Goal: Book appointment/travel/reservation

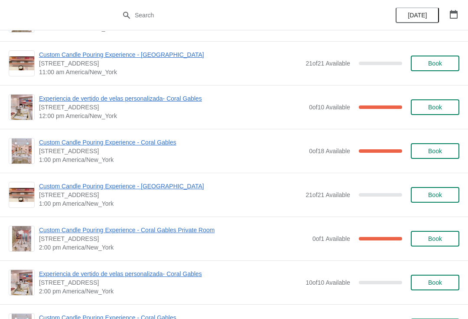
scroll to position [2090, 0]
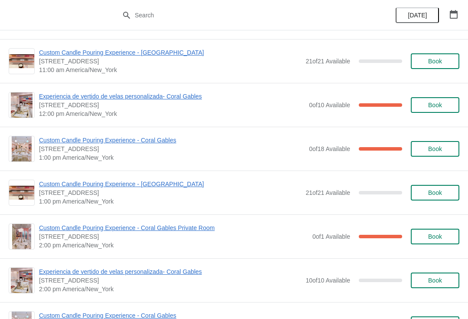
click at [160, 185] on span "Custom Candle Pouring Experience - [GEOGRAPHIC_DATA]" at bounding box center [170, 183] width 262 height 9
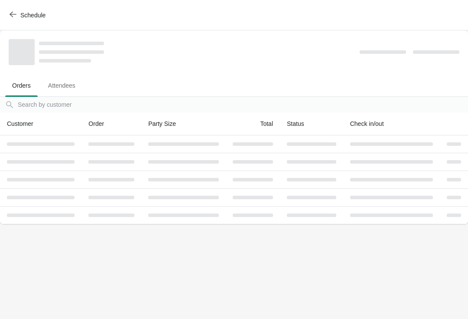
scroll to position [0, 0]
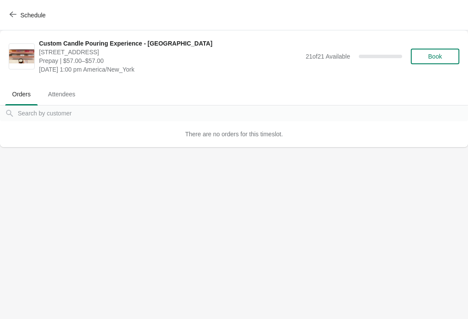
click at [436, 62] on button "Book" at bounding box center [435, 57] width 49 height 16
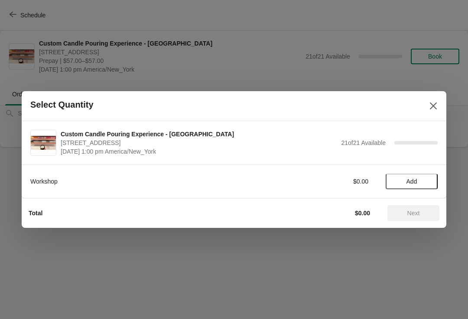
click at [421, 179] on span "Add" at bounding box center [411, 181] width 36 height 7
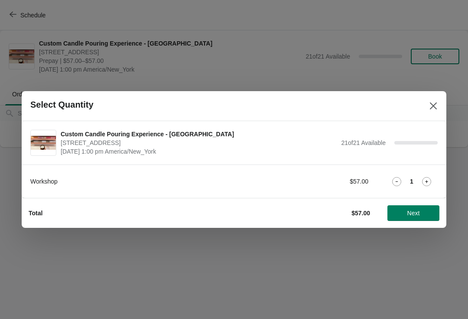
click at [430, 181] on icon at bounding box center [426, 181] width 9 height 9
click at [424, 213] on span "Next" at bounding box center [413, 212] width 38 height 7
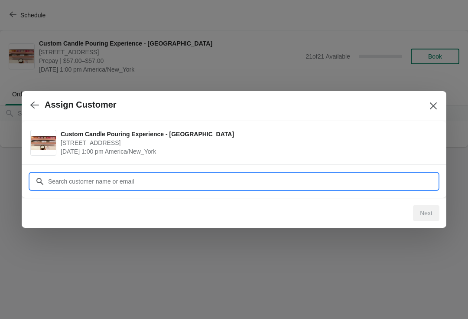
click at [389, 185] on input "Customer" at bounding box center [243, 181] width 390 height 16
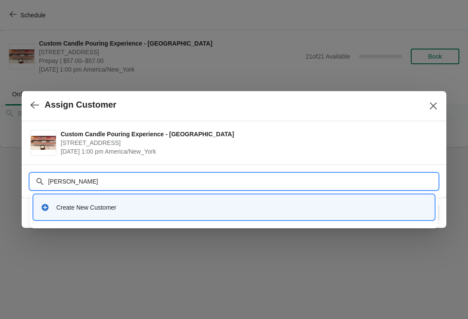
type input "Tiffany Mullins"
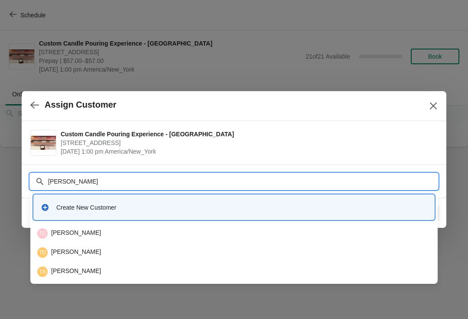
click at [54, 208] on div "Create New Customer" at bounding box center [234, 207] width 387 height 9
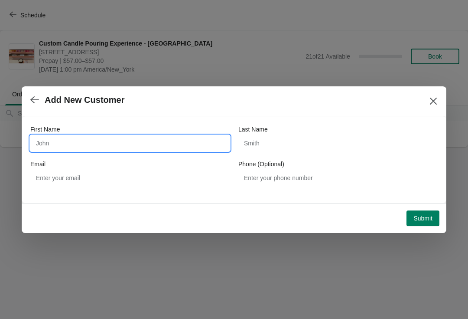
click at [42, 148] on input "First Name" at bounding box center [129, 143] width 199 height 16
type input "Tiffany"
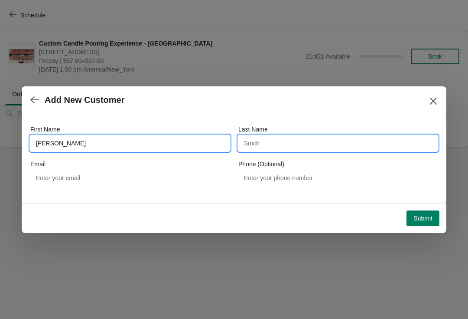
click at [347, 150] on input "Last Name" at bounding box center [337, 143] width 199 height 16
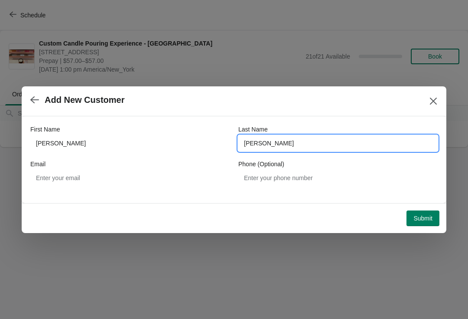
type input "Mullins"
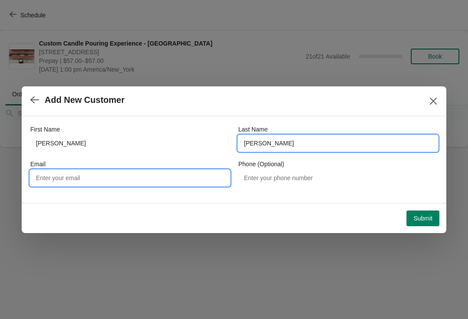
click at [190, 181] on input "Email" at bounding box center [129, 178] width 199 height 16
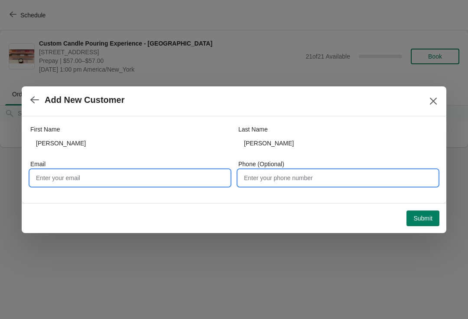
click at [295, 185] on input "Phone (Optional)" at bounding box center [337, 178] width 199 height 16
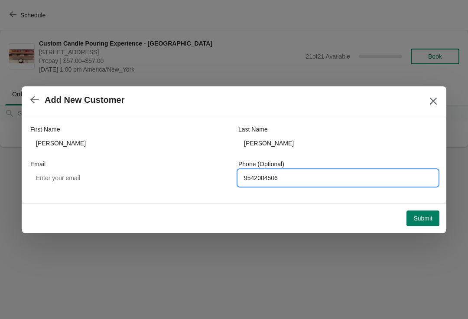
type input "9542004506"
click at [426, 215] on span "Submit" at bounding box center [422, 218] width 19 height 7
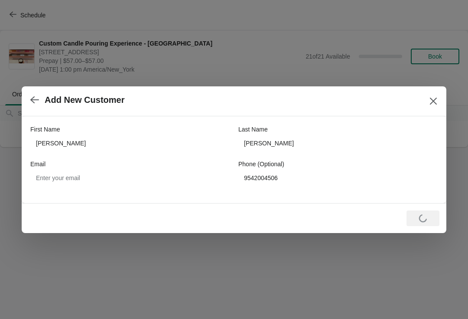
click at [433, 100] on icon "Close" at bounding box center [433, 101] width 9 height 9
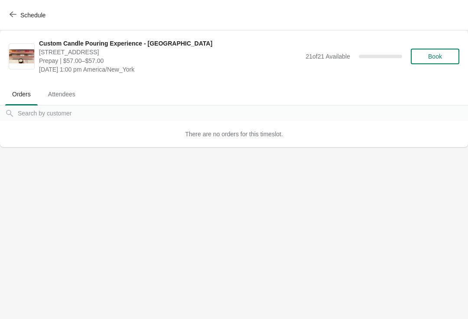
click at [444, 55] on span "Book" at bounding box center [435, 56] width 33 height 7
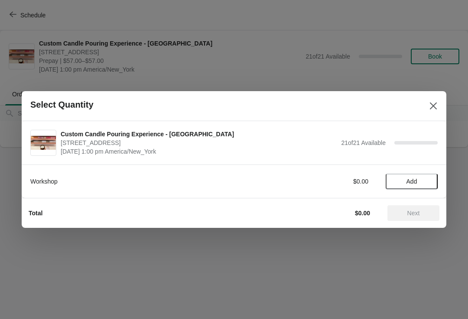
click at [421, 176] on button "Add" at bounding box center [412, 181] width 52 height 16
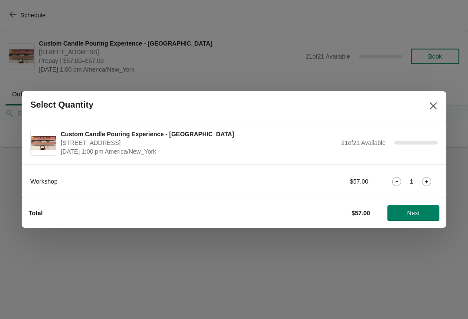
click at [426, 180] on icon at bounding box center [426, 181] width 9 height 9
click at [421, 218] on button "Next" at bounding box center [413, 213] width 52 height 16
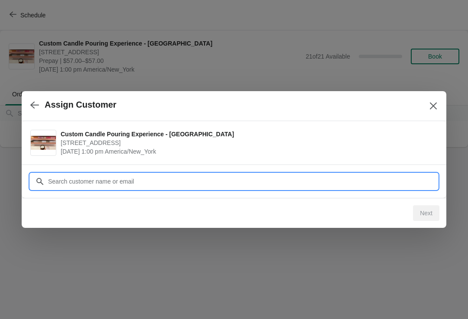
click at [418, 147] on div "Assign Customer Custom Candle Pouring Experience - Fort Lauderdale 914 East Las…" at bounding box center [234, 147] width 468 height 0
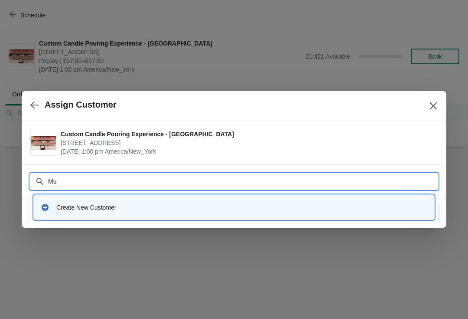
type input "M"
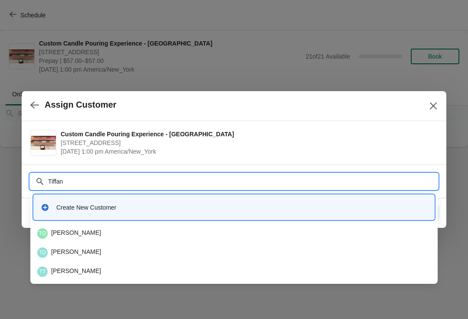
type input "Tiffany"
click at [368, 195] on div "Create New Customer" at bounding box center [234, 207] width 400 height 25
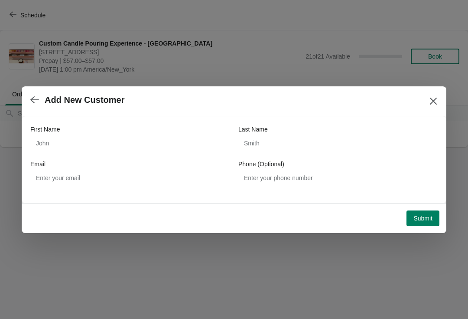
click at [189, 133] on div "First Name" at bounding box center [129, 129] width 199 height 9
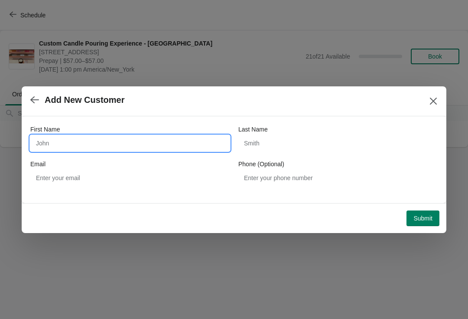
click at [210, 146] on input "First Name" at bounding box center [129, 143] width 199 height 16
type input "Tiffany"
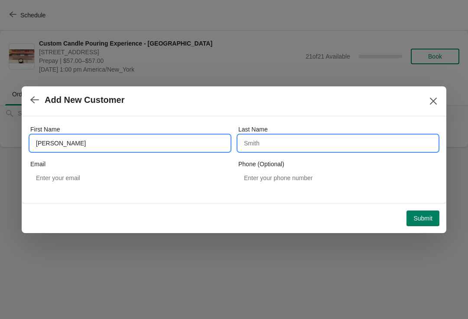
click at [289, 139] on input "Last Name" at bounding box center [337, 143] width 199 height 16
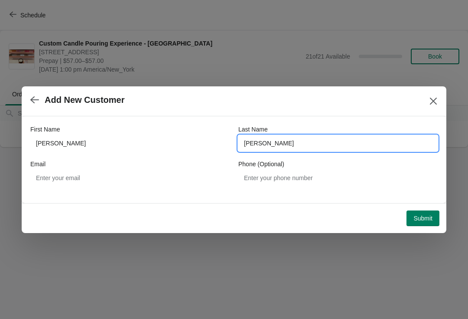
type input "Mullins"
click at [422, 216] on span "Submit" at bounding box center [422, 218] width 19 height 7
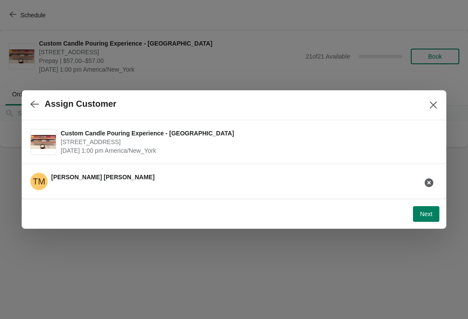
click at [423, 215] on span "Next" at bounding box center [426, 213] width 13 height 7
select select "Friend"
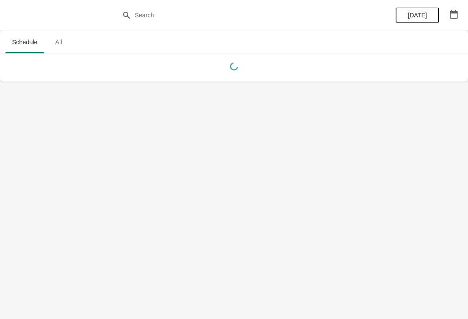
click at [416, 16] on span "[DATE]" at bounding box center [417, 15] width 19 height 7
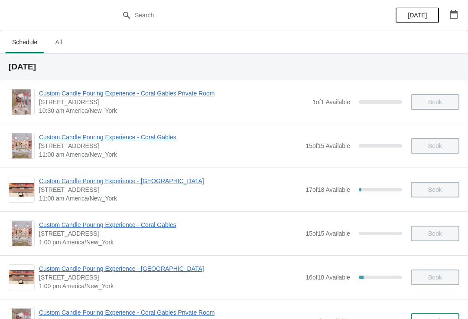
click at [449, 17] on icon "button" at bounding box center [453, 14] width 9 height 9
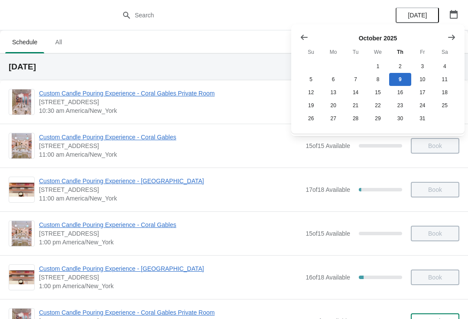
click at [451, 42] on button "Show next month, November 2025" at bounding box center [452, 37] width 16 height 16
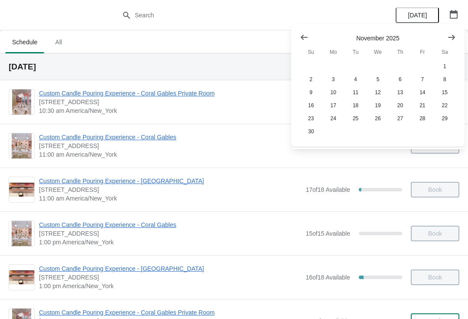
click at [451, 39] on icon "Show next month, December 2025" at bounding box center [451, 37] width 9 height 9
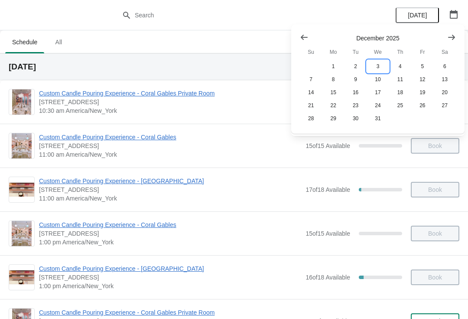
click at [375, 65] on button "3" at bounding box center [378, 66] width 22 height 13
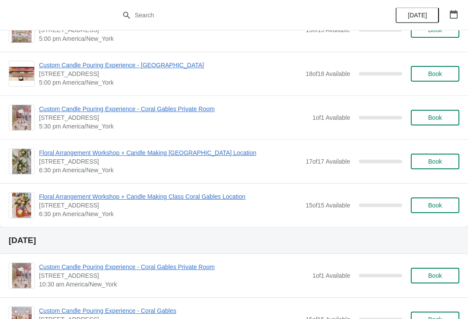
scroll to position [423, 0]
